Goal: Information Seeking & Learning: Learn about a topic

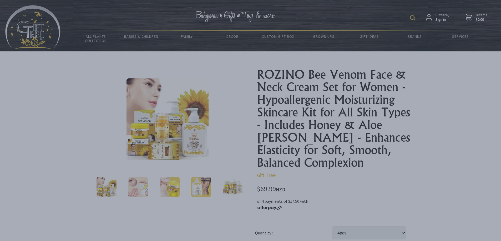
click at [377, 101] on dialogboxoverlay at bounding box center [250, 120] width 501 height 241
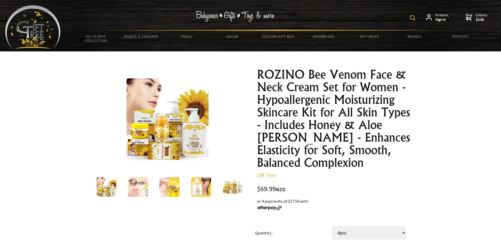
click at [130, 186] on icon at bounding box center [130, 183] width 0 height 5
click at [135, 194] on img at bounding box center [138, 187] width 20 height 20
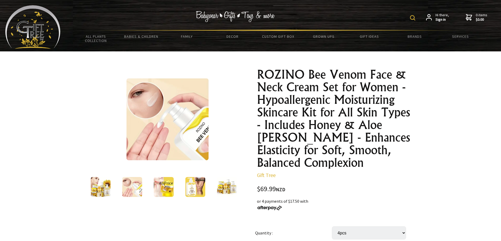
click at [165, 196] on img at bounding box center [163, 187] width 20 height 20
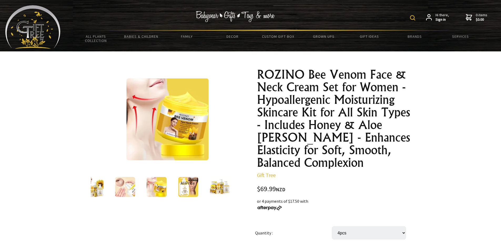
click at [181, 191] on img at bounding box center [188, 187] width 20 height 20
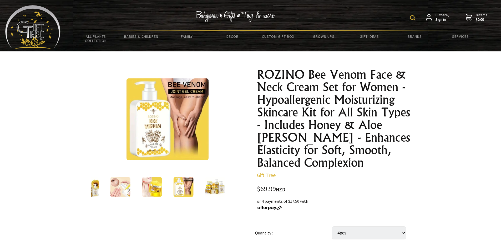
click at [207, 192] on img at bounding box center [215, 187] width 20 height 20
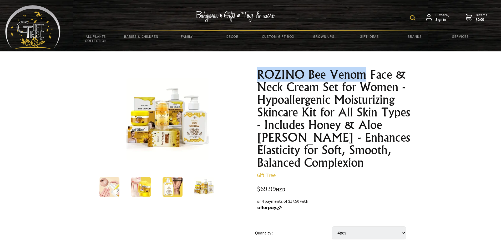
drag, startPoint x: 257, startPoint y: 73, endPoint x: 366, endPoint y: 75, distance: 109.3
click at [366, 75] on h1 "ROZINO Bee Venom Face & Neck Cream Set for Women - Hypoallergenic Moisturizing …" at bounding box center [333, 118] width 153 height 101
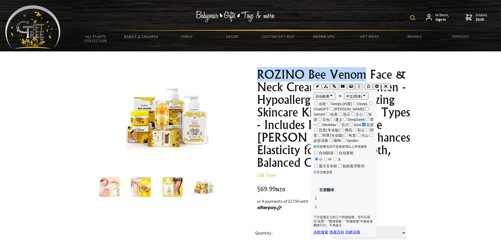
copy h1 "ROZINO Bee Venom"
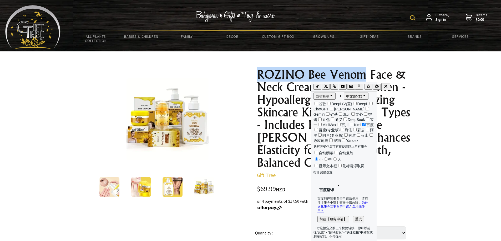
copy h1 "ROZINO Bee Venom"
click at [179, 126] on img at bounding box center [167, 120] width 82 height 82
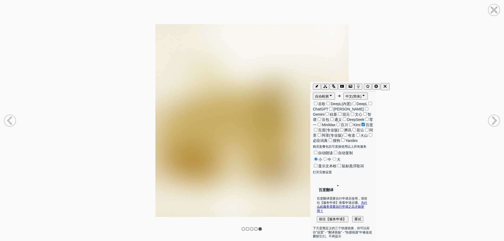
click at [383, 86] on icon "button" at bounding box center [385, 86] width 5 height 5
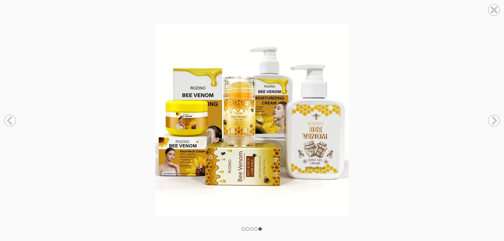
click at [256, 230] on rect at bounding box center [256, 229] width 3 height 3
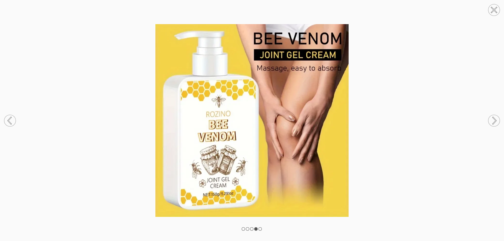
click at [251, 229] on rect at bounding box center [251, 229] width 3 height 3
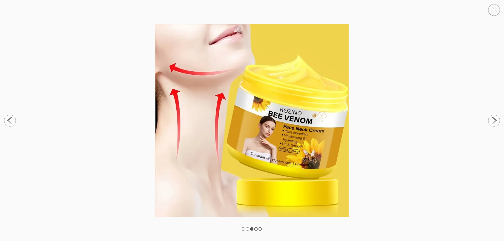
click at [247, 229] on rect at bounding box center [247, 229] width 3 height 3
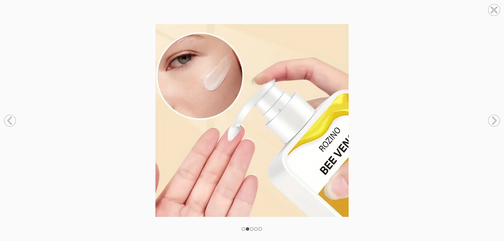
click at [242, 229] on rect at bounding box center [243, 229] width 3 height 3
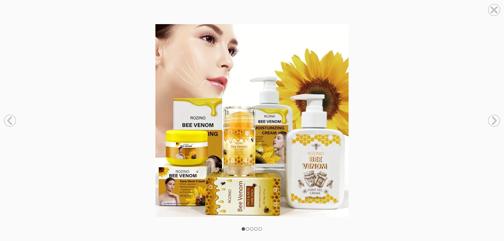
click at [497, 11] on circle at bounding box center [495, 10] width 12 height 12
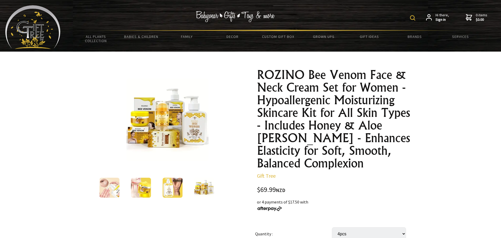
click at [284, 82] on h1 "ROZINO Bee Venom Face & Neck Cream Set for Women - Hypoallergenic Moisturizing …" at bounding box center [333, 118] width 153 height 101
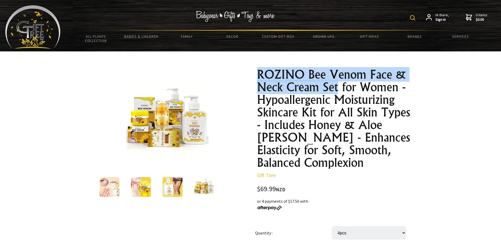
drag, startPoint x: 257, startPoint y: 71, endPoint x: 314, endPoint y: 82, distance: 57.3
click at [337, 87] on h1 "ROZINO Bee Venom Face & Neck Cream Set for Women - Hypoallergenic Moisturizing …" at bounding box center [333, 118] width 153 height 101
copy h1 "ROZINO Bee Venom Face & Neck Cream Set"
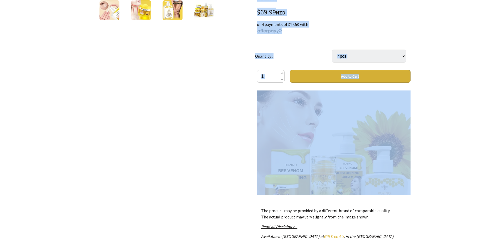
scroll to position [145, 0]
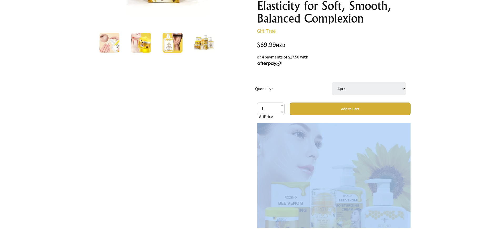
drag, startPoint x: 360, startPoint y: 149, endPoint x: 314, endPoint y: 168, distance: 49.5
click at [266, 166] on div "The ROZINO Bee Venom Face & Neck Cream Set is a luxurious skincare solution des…" at bounding box center [333, 175] width 153 height 105
copy div "The ROZINO Bee Venom Face & Neck Cream Set is a luxurious skincare solution des…"
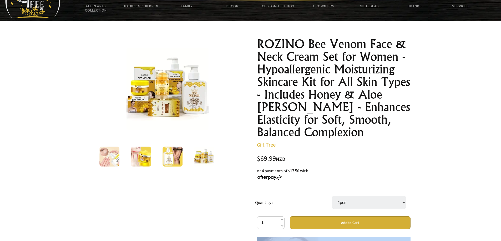
scroll to position [29, 0]
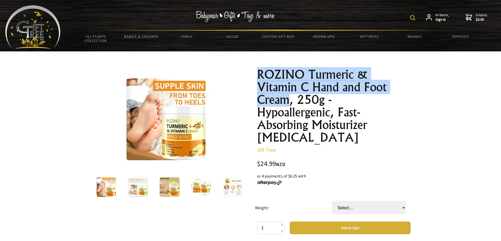
click at [377, 86] on h1 "ROZINO Turmeric & Vitamin C Hand and Foot Cream, 250g - Hypoallergenic, Fast-Ab…" at bounding box center [333, 106] width 153 height 76
click at [176, 118] on img at bounding box center [167, 120] width 82 height 82
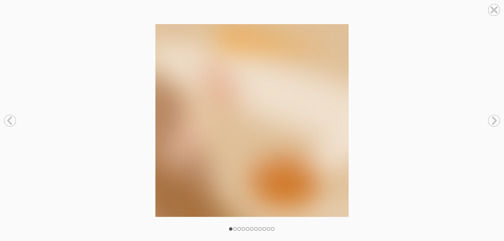
click at [234, 230] on rect at bounding box center [235, 229] width 3 height 3
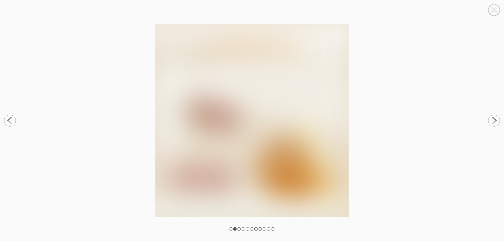
click at [230, 230] on rect at bounding box center [230, 229] width 3 height 3
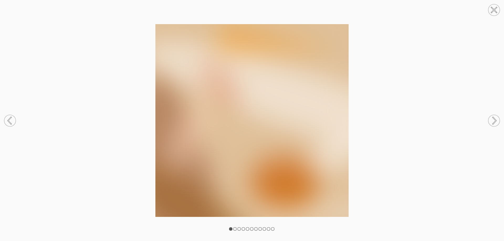
click at [494, 10] on icon at bounding box center [494, 9] width 5 height 5
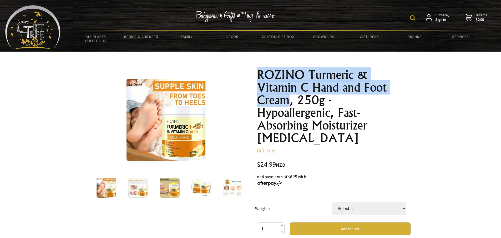
click at [172, 119] on img at bounding box center [167, 120] width 82 height 82
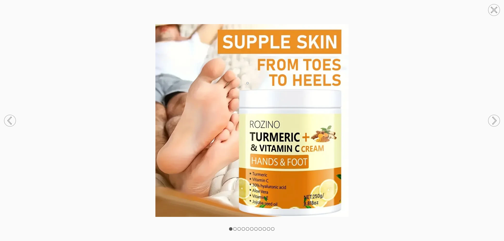
click at [235, 230] on rect at bounding box center [235, 229] width 3 height 3
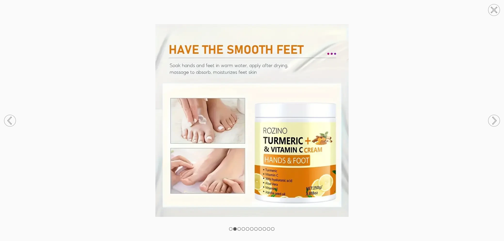
click at [238, 229] on rect at bounding box center [239, 229] width 3 height 3
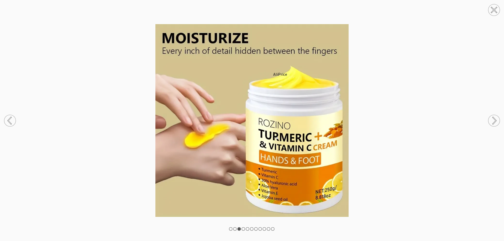
drag, startPoint x: 274, startPoint y: 132, endPoint x: 219, endPoint y: 113, distance: 57.3
click at [243, 230] on rect at bounding box center [243, 229] width 3 height 3
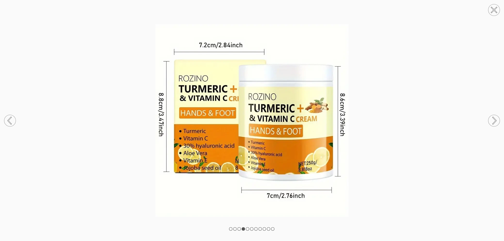
click at [247, 229] on rect at bounding box center [247, 229] width 3 height 3
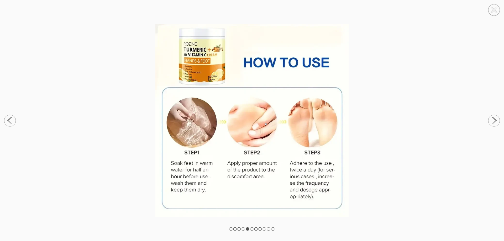
click at [253, 229] on rect at bounding box center [251, 229] width 3 height 3
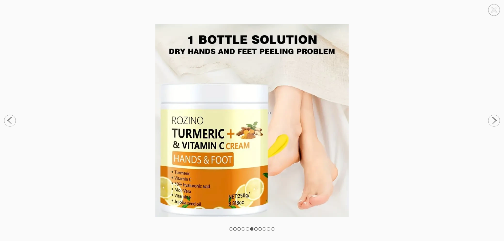
click at [256, 229] on rect at bounding box center [256, 229] width 3 height 3
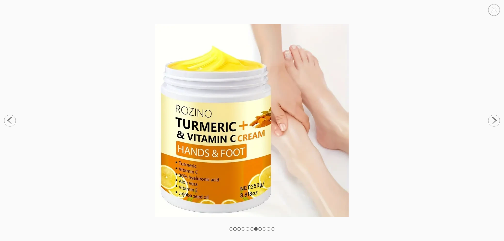
click at [261, 230] on rect at bounding box center [260, 229] width 3 height 3
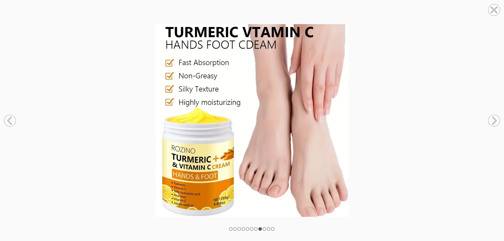
click at [265, 229] on rect at bounding box center [264, 229] width 3 height 3
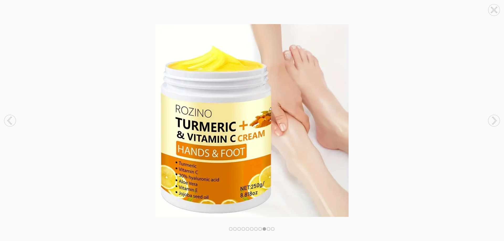
drag, startPoint x: 267, startPoint y: 103, endPoint x: 267, endPoint y: 233, distance: 130.1
click at [267, 233] on div at bounding box center [252, 120] width 504 height 241
click at [269, 230] on rect at bounding box center [268, 229] width 3 height 3
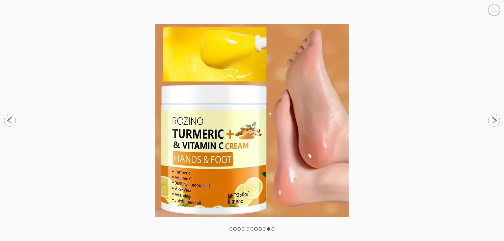
click at [272, 228] on rect at bounding box center [272, 229] width 3 height 3
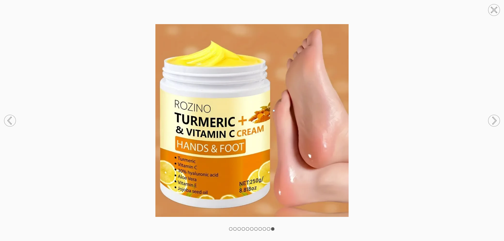
click at [492, 8] on icon at bounding box center [494, 10] width 5 height 5
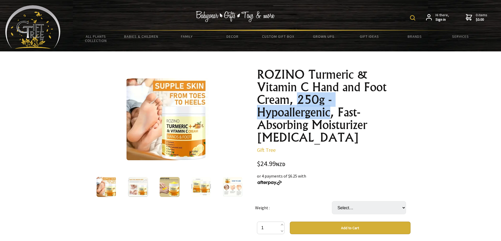
drag, startPoint x: 258, startPoint y: 100, endPoint x: 367, endPoint y: 99, distance: 109.1
click at [367, 99] on h1 "ROZINO Turmeric & Vitamin C Hand and Foot Cream, 250g - Hypoallergenic, Fast-Ab…" at bounding box center [333, 106] width 153 height 76
copy h1 "250g - Hypoallergenic"
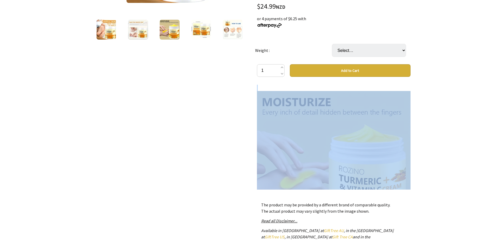
drag, startPoint x: 278, startPoint y: 170, endPoint x: 263, endPoint y: 76, distance: 95.0
click at [263, 85] on div "Experience the ultimate in skin hydration and rejuvenation with ROZINO Turmeric…" at bounding box center [333, 137] width 153 height 105
copy div "Experience the ultimate in skin hydration and rejuvenation with ROZINO Turmeric…"
